Goal: Use online tool/utility: Use online tool/utility

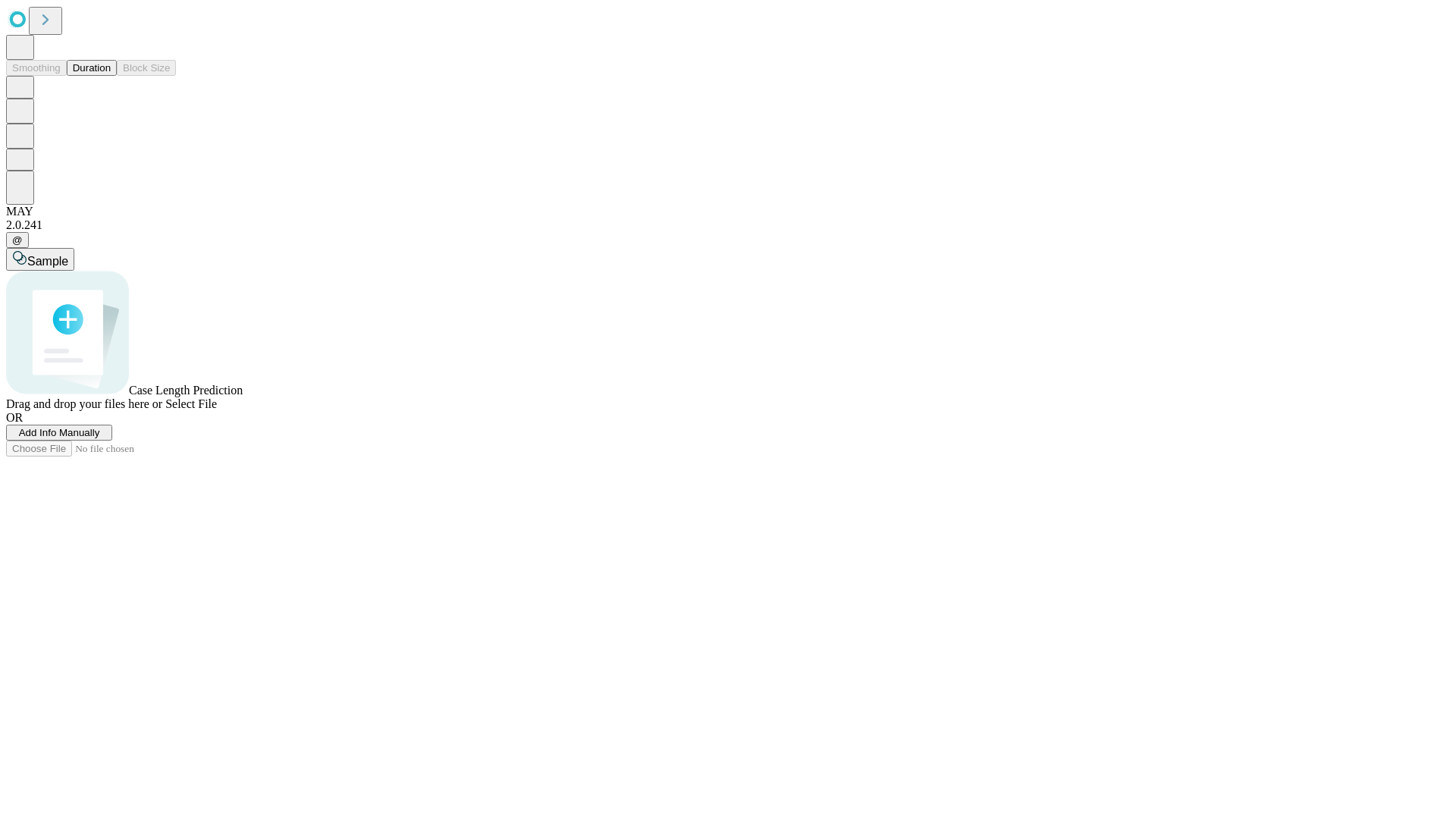
click at [111, 76] on button "Duration" at bounding box center [92, 68] width 50 height 16
click at [100, 438] on span "Add Info Manually" at bounding box center [59, 432] width 81 height 11
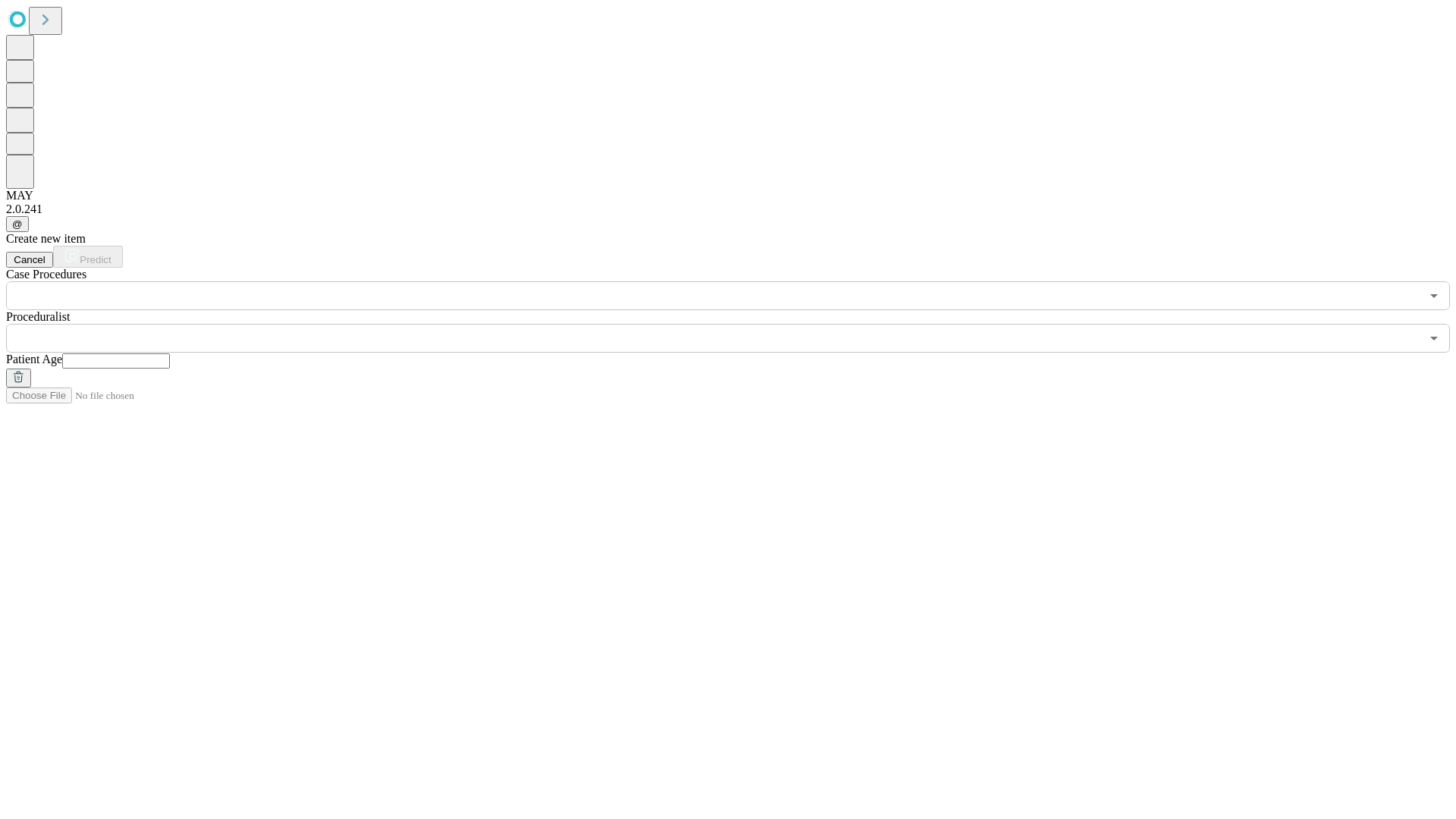
click at [170, 353] on input "text" at bounding box center [116, 360] width 108 height 15
type input "**"
click at [739, 323] on input "text" at bounding box center [713, 337] width 1414 height 29
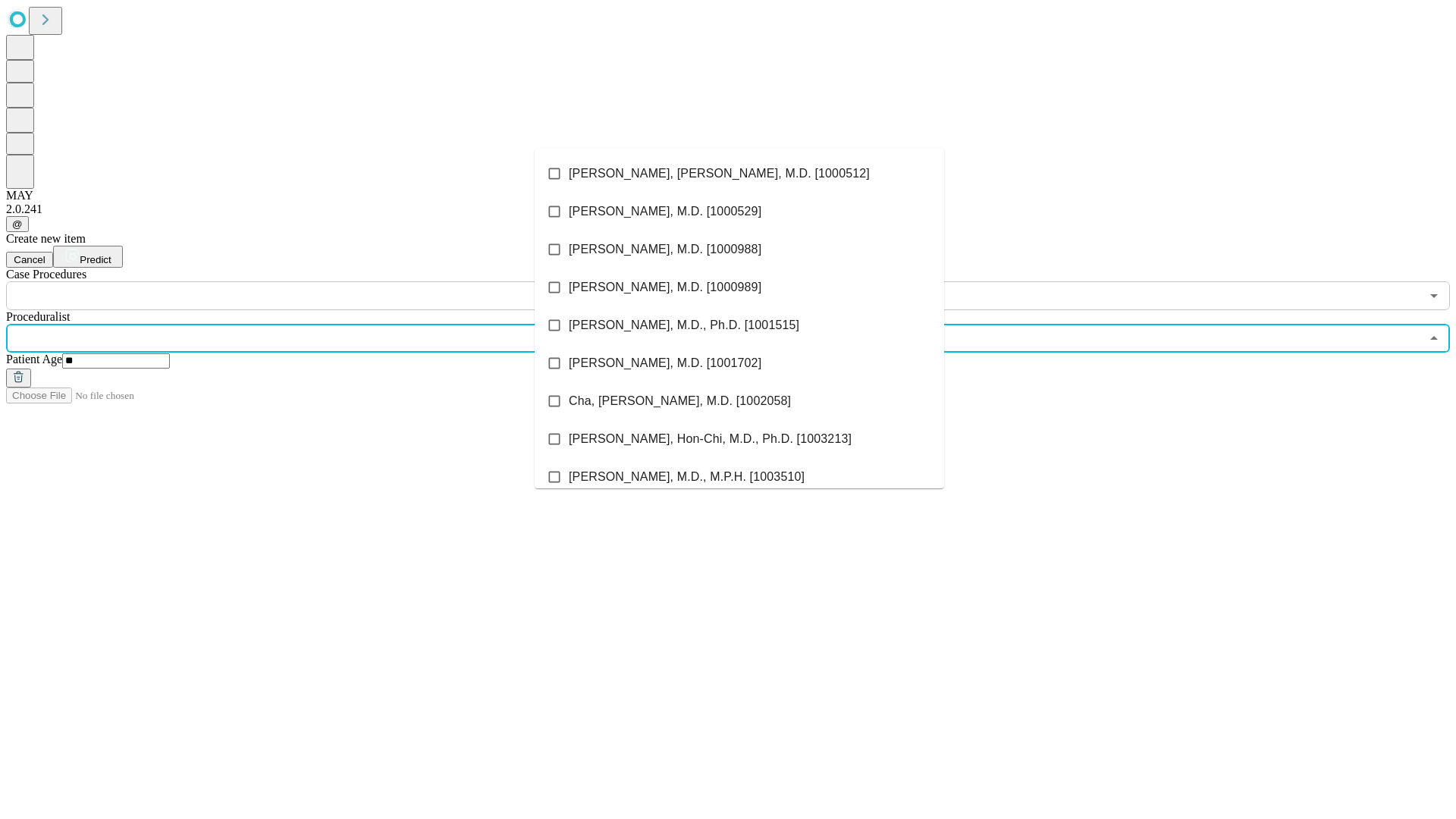
click at [740, 173] on li "[PERSON_NAME], [PERSON_NAME], M.D. [1000512]" at bounding box center [739, 173] width 409 height 38
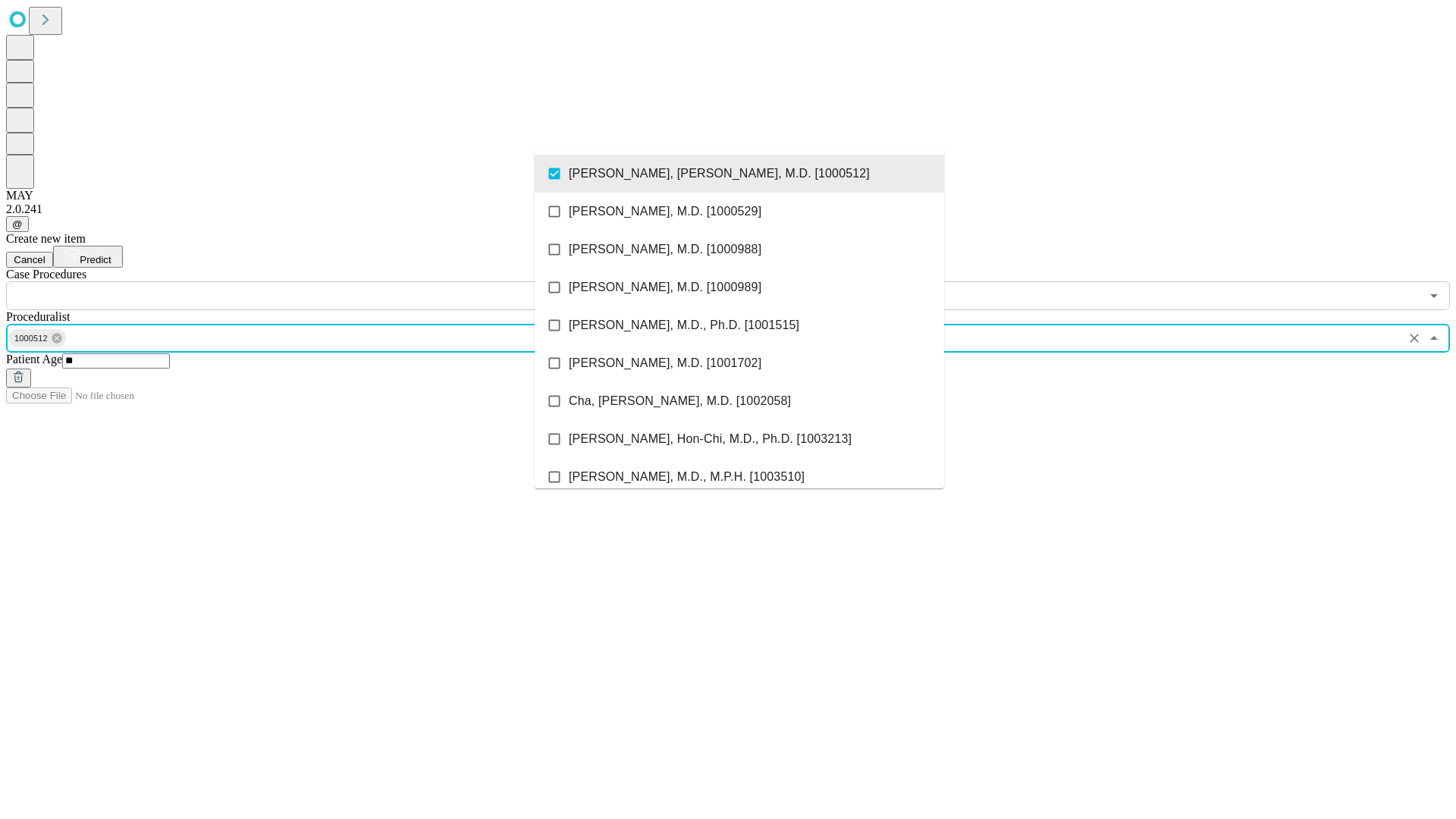
click at [318, 281] on input "text" at bounding box center [713, 295] width 1414 height 29
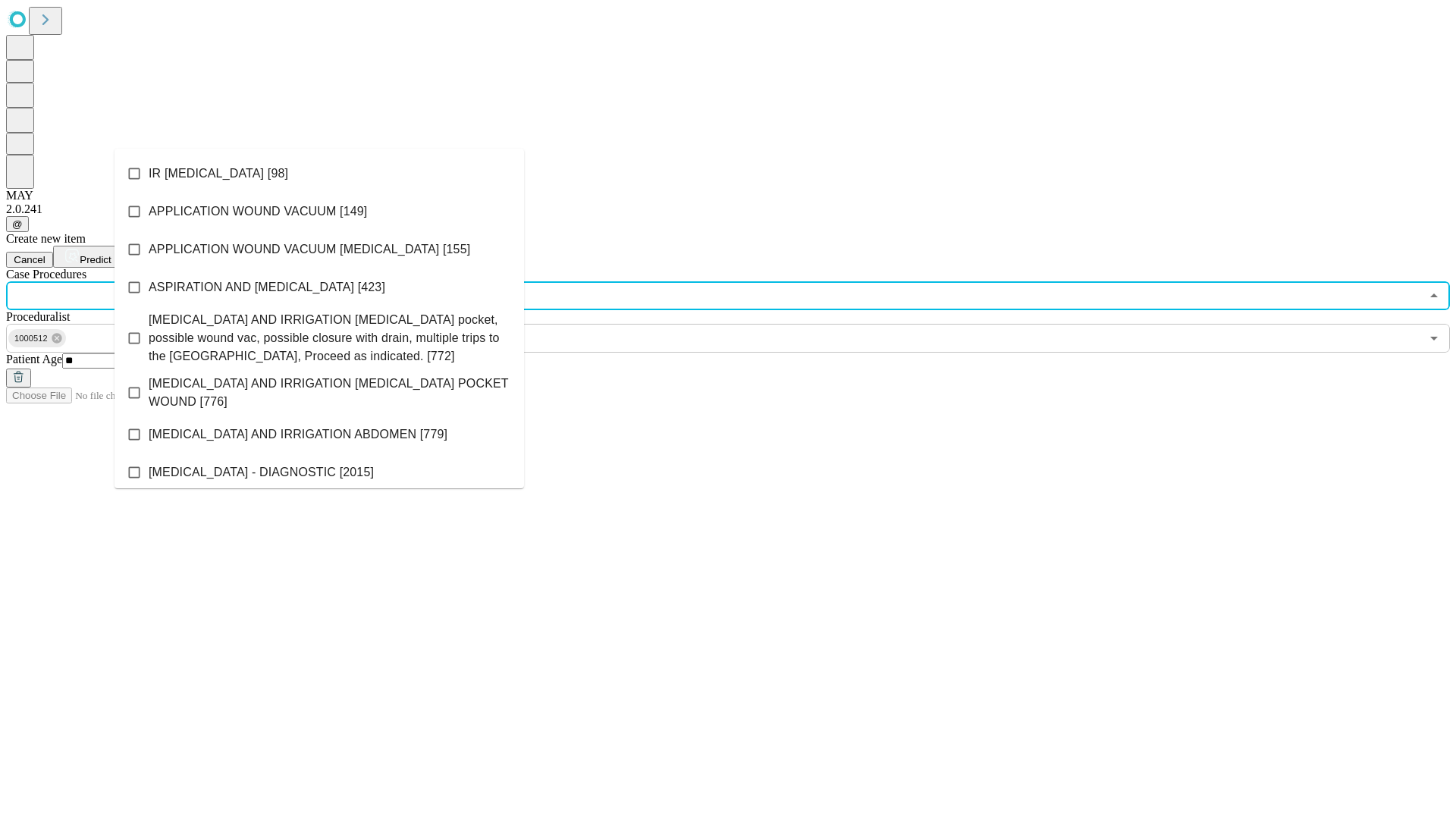
click at [319, 173] on li "IR [MEDICAL_DATA] [98]" at bounding box center [319, 173] width 409 height 38
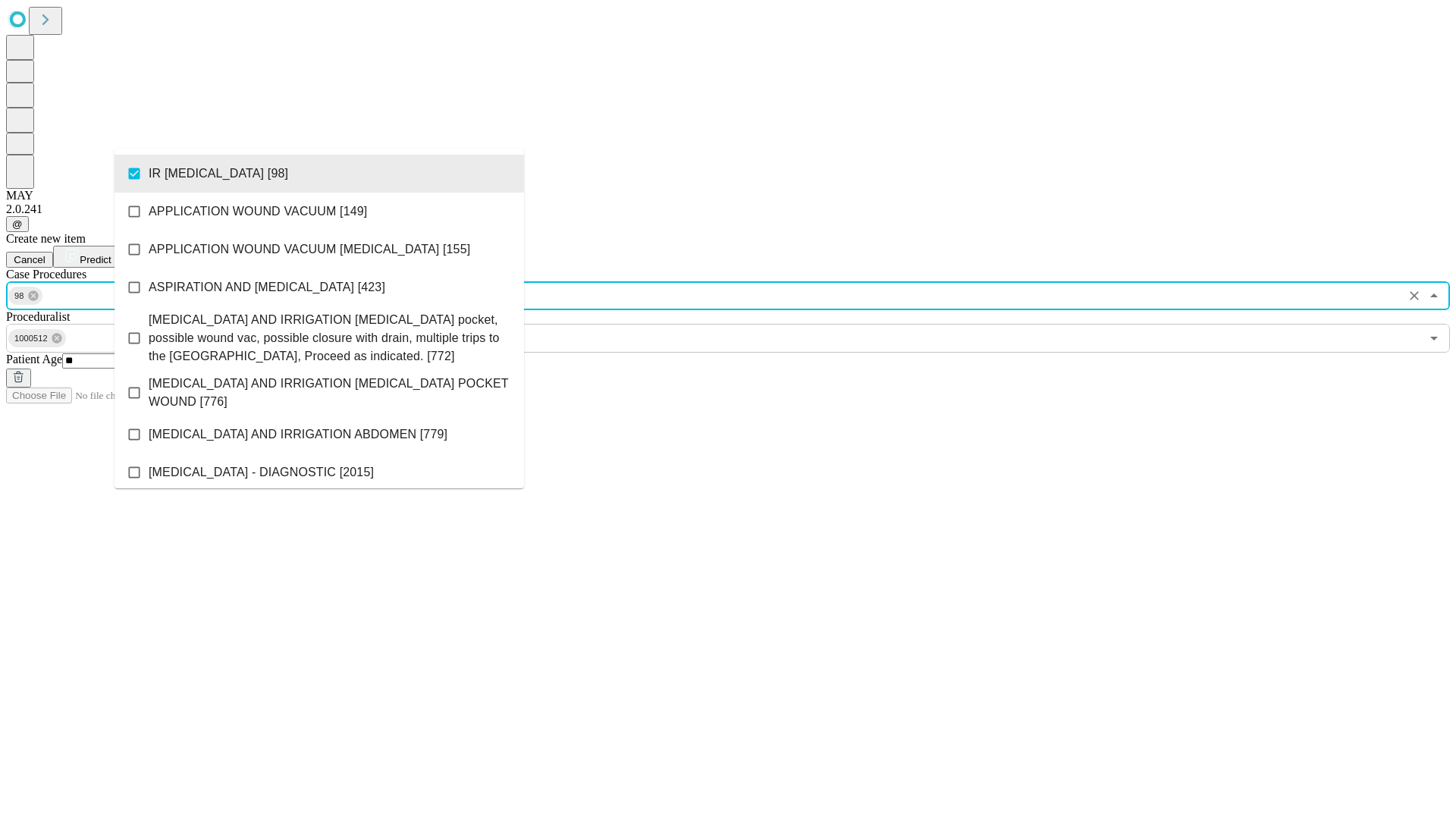
click at [111, 254] on span "Predict" at bounding box center [95, 259] width 31 height 11
